Goal: Task Accomplishment & Management: Complete application form

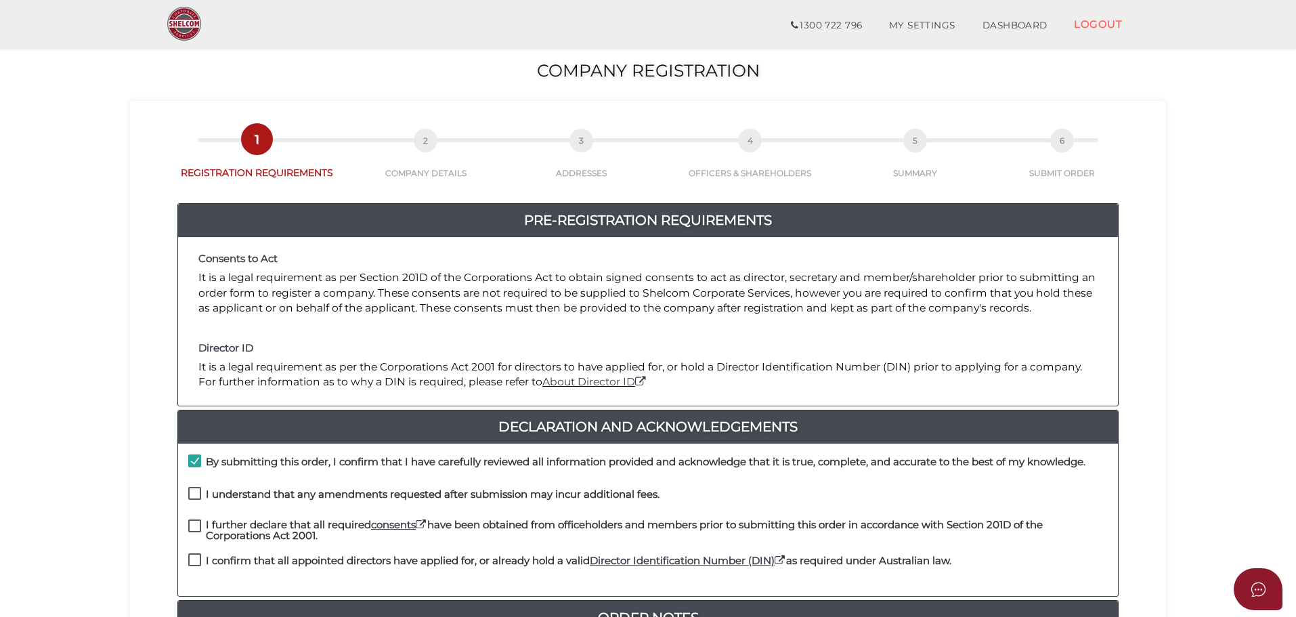
scroll to position [135, 0]
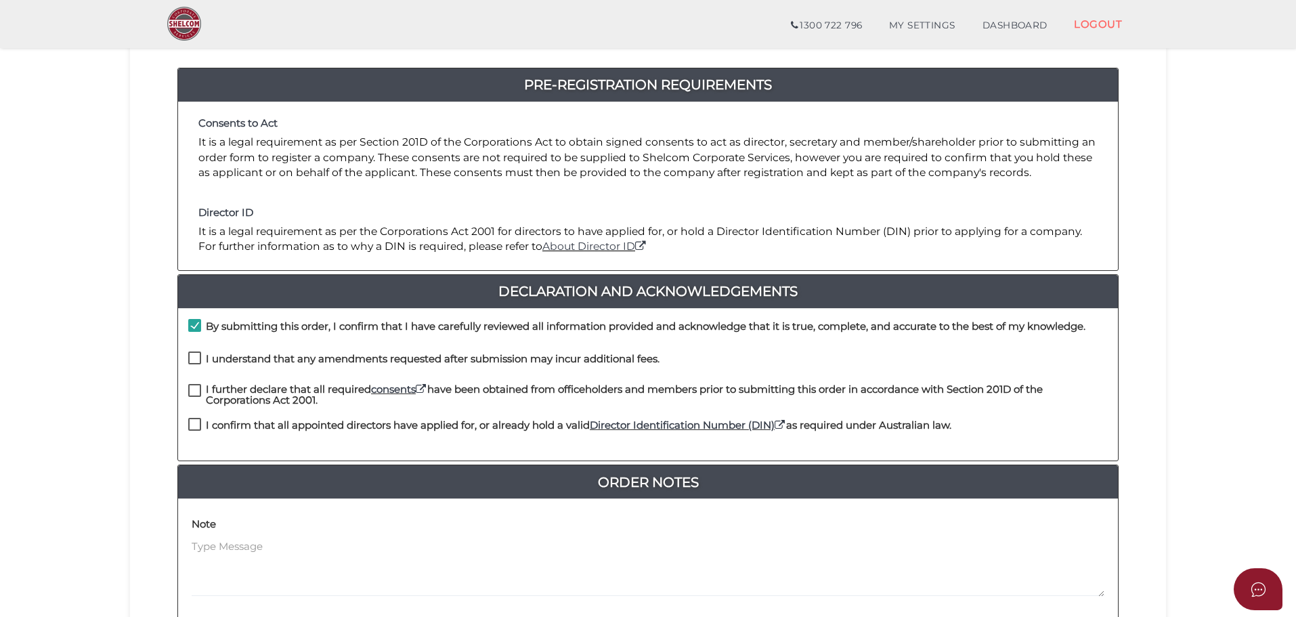
click at [192, 361] on label "I understand that any amendments requested after submission may incur additiona…" at bounding box center [423, 361] width 471 height 17
checkbox input "true"
click at [200, 391] on label "I further declare that all required consents have been obtained from officehold…" at bounding box center [647, 392] width 919 height 17
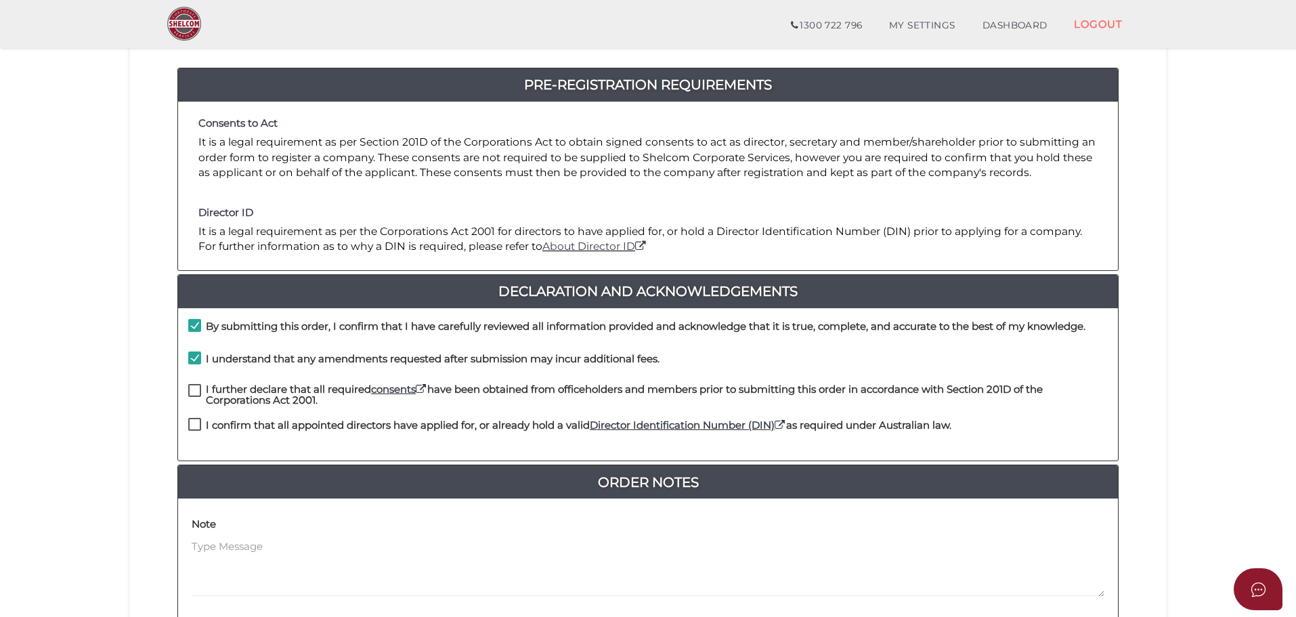
checkbox input "true"
click at [198, 427] on label "I confirm that all appointed directors have applied for, or already hold a vali…" at bounding box center [569, 428] width 763 height 17
checkbox input "true"
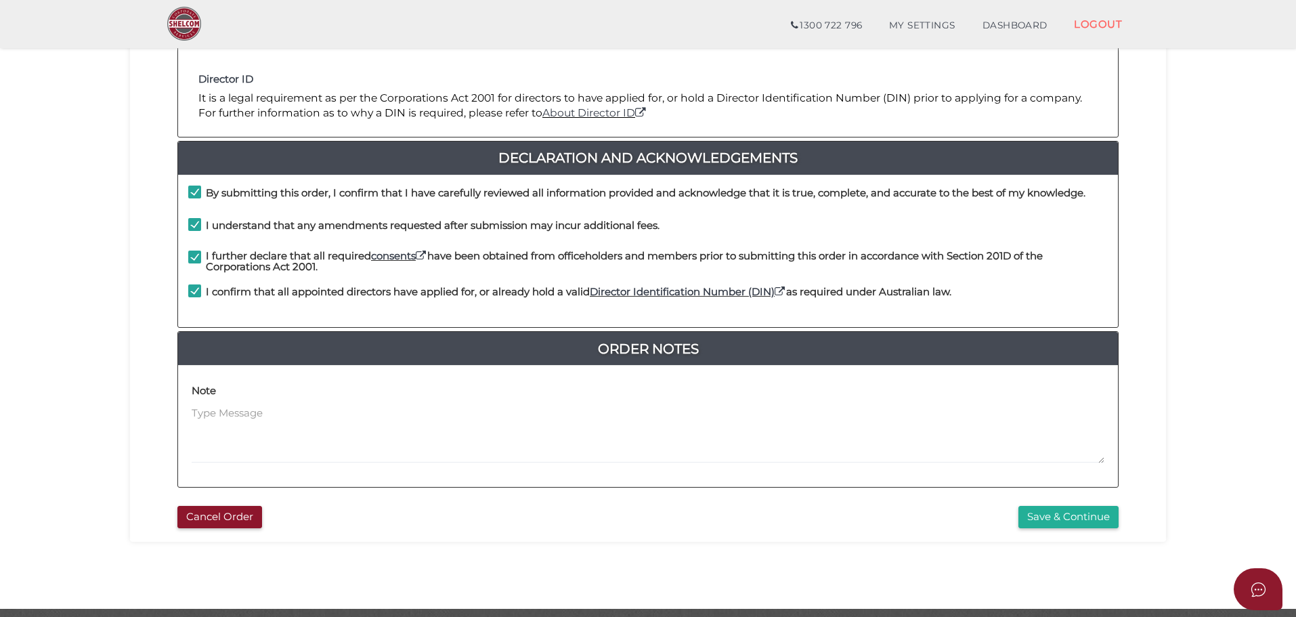
scroll to position [313, 0]
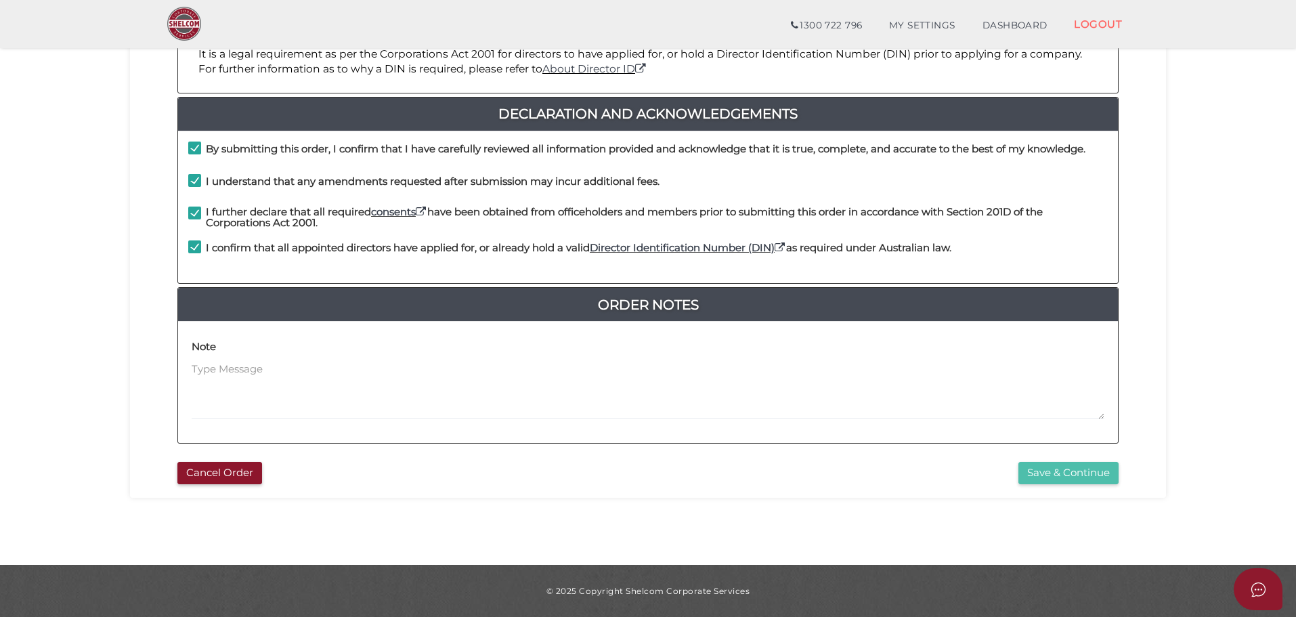
click at [1040, 478] on button "Save & Continue" at bounding box center [1068, 473] width 100 height 22
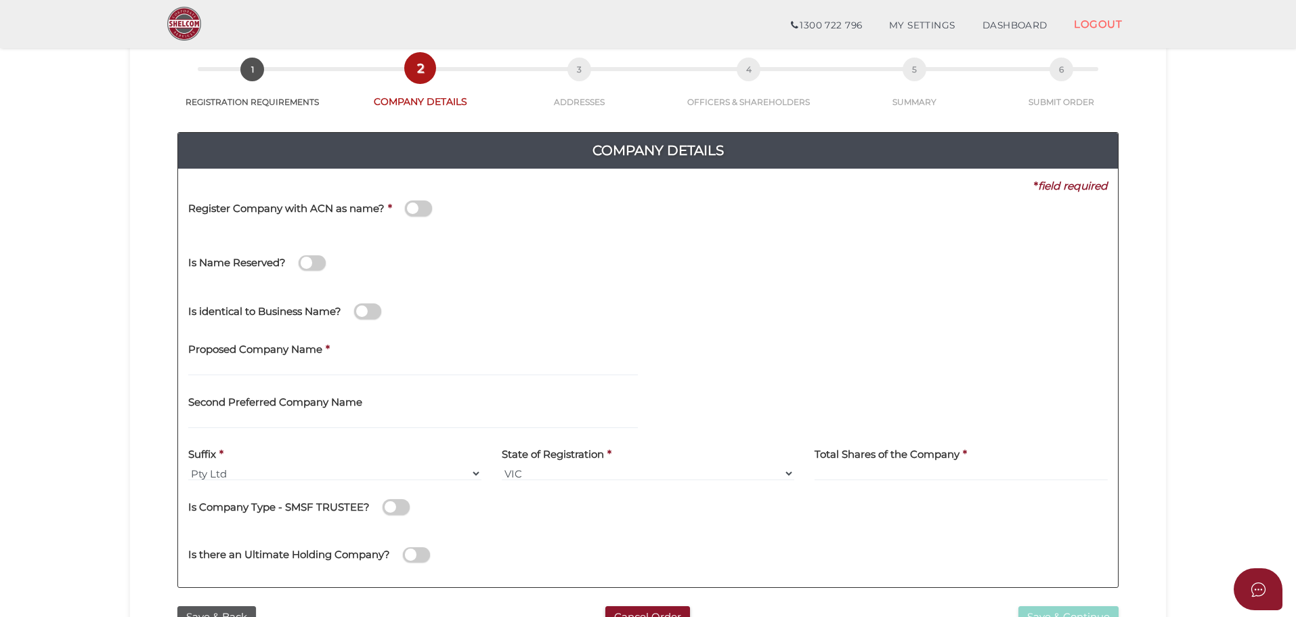
scroll to position [135, 0]
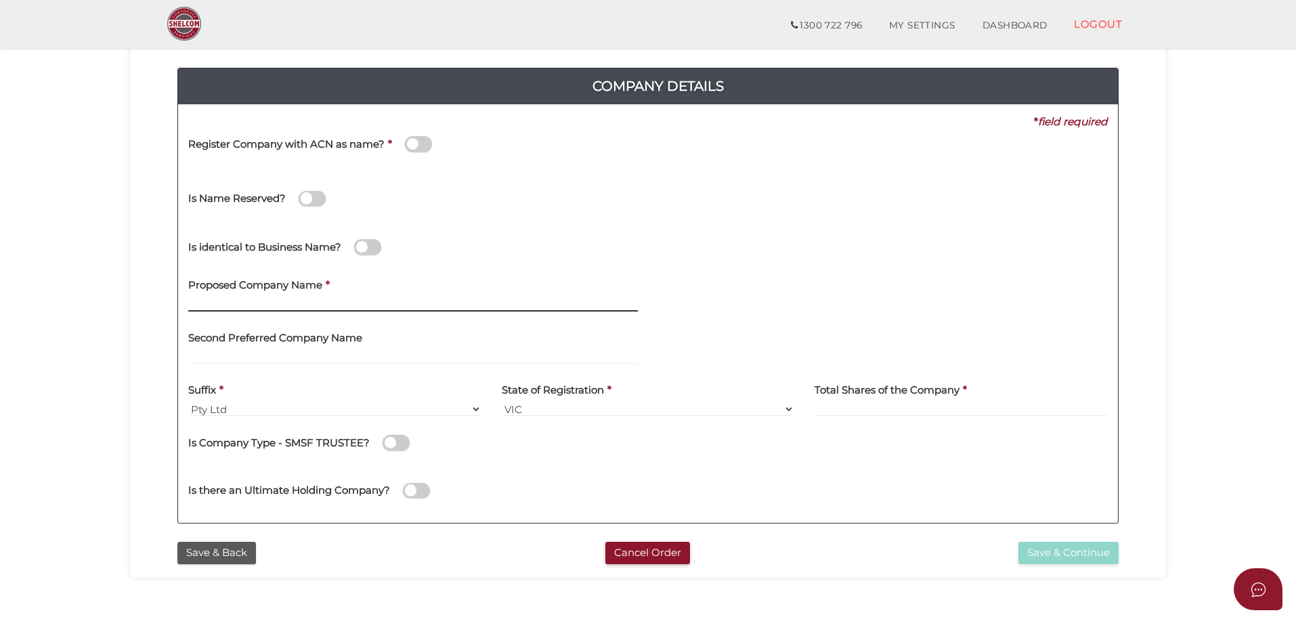
click at [304, 298] on input "text" at bounding box center [412, 303] width 449 height 15
